Goal: Navigation & Orientation: Find specific page/section

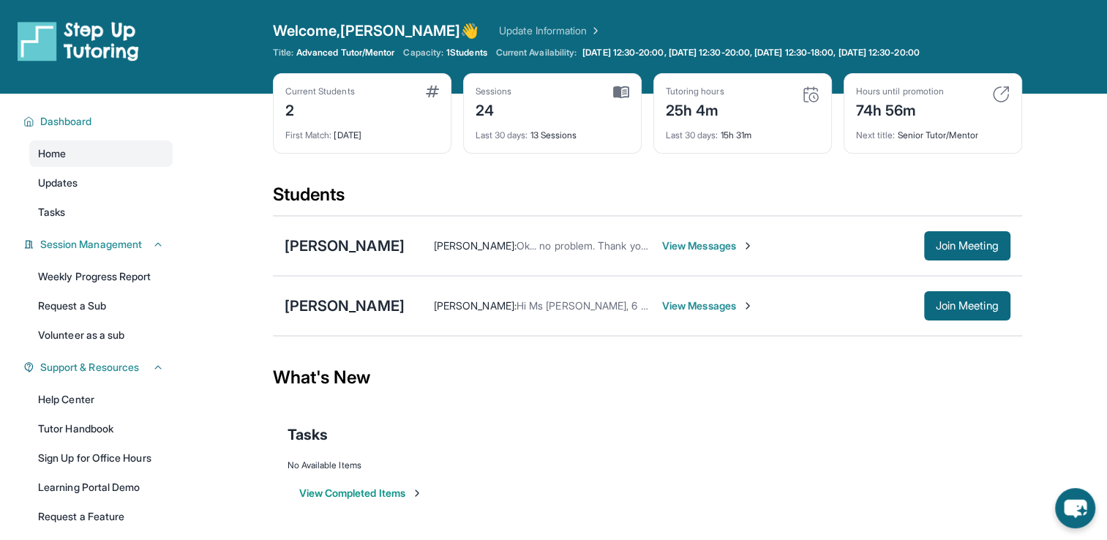
click at [932, 133] on div "Next title : Senior Tutor/Mentor" at bounding box center [933, 131] width 154 height 20
click at [998, 91] on img at bounding box center [1001, 95] width 18 height 18
